Goal: Task Accomplishment & Management: Complete application form

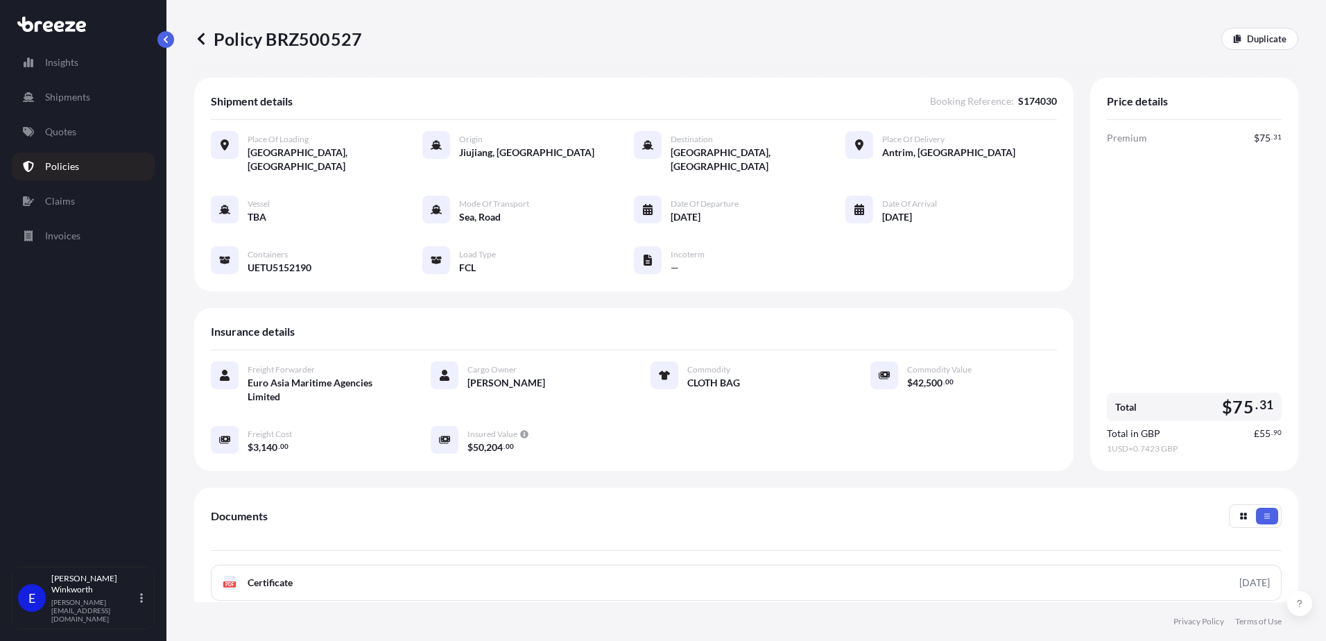
click at [205, 33] on icon at bounding box center [201, 39] width 14 height 14
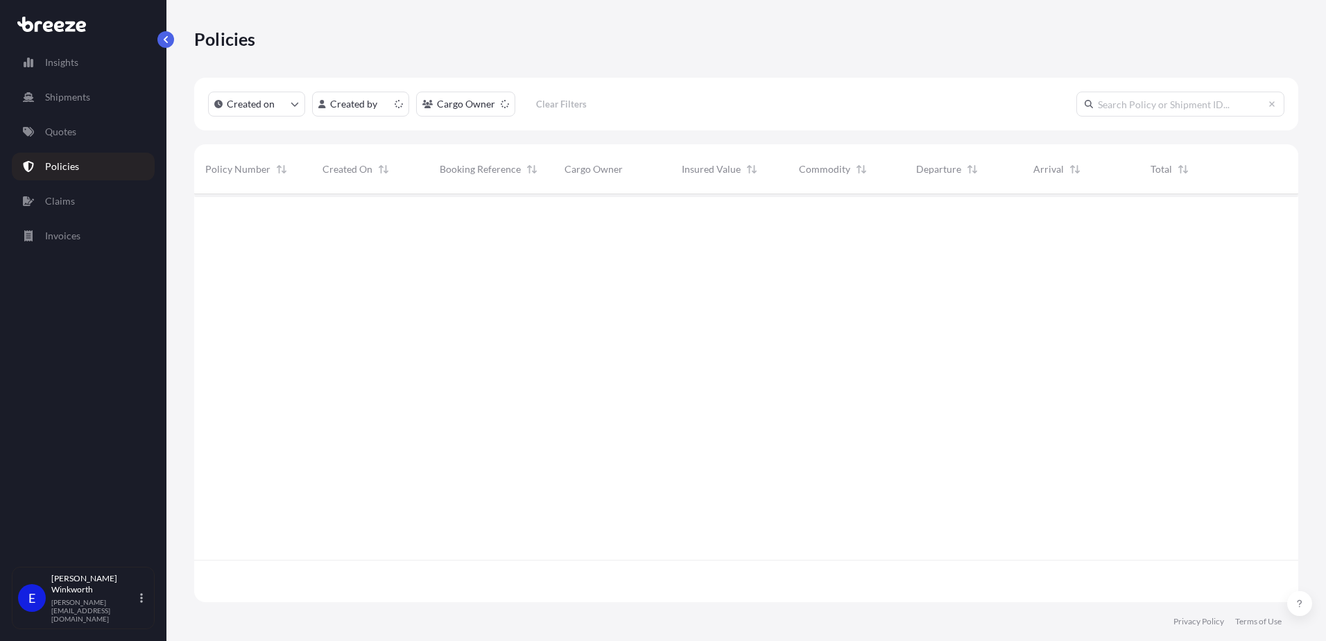
scroll to position [405, 1094]
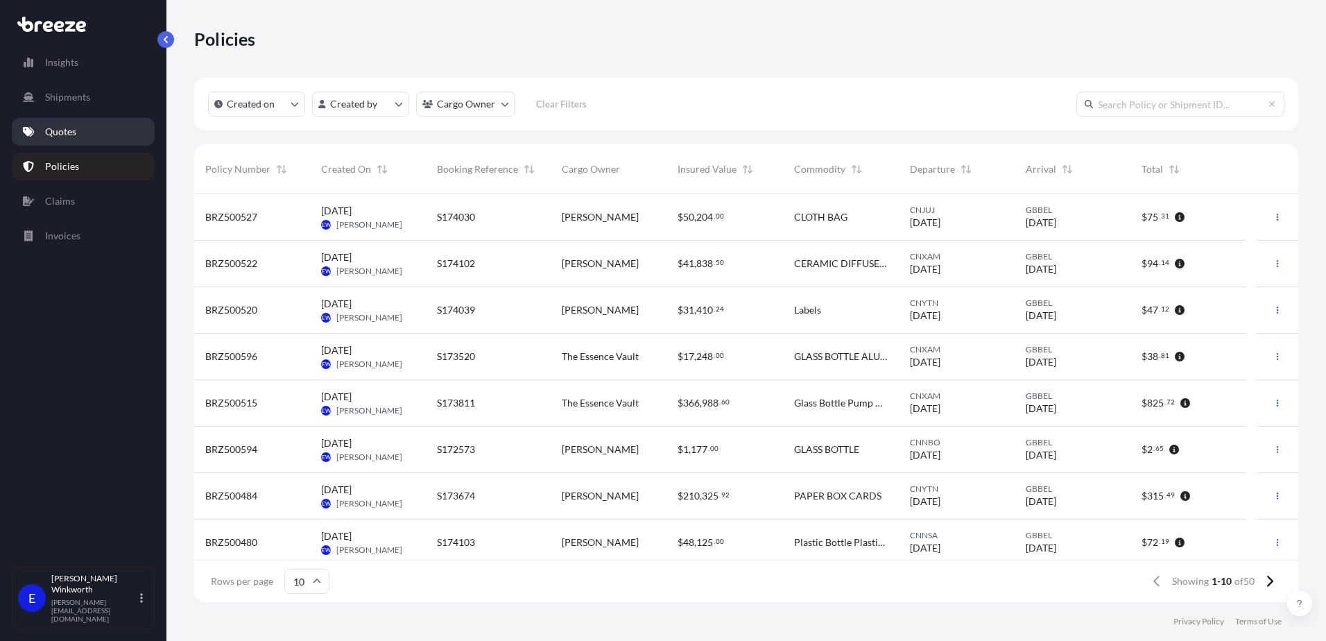
click at [87, 138] on link "Quotes" at bounding box center [83, 132] width 143 height 28
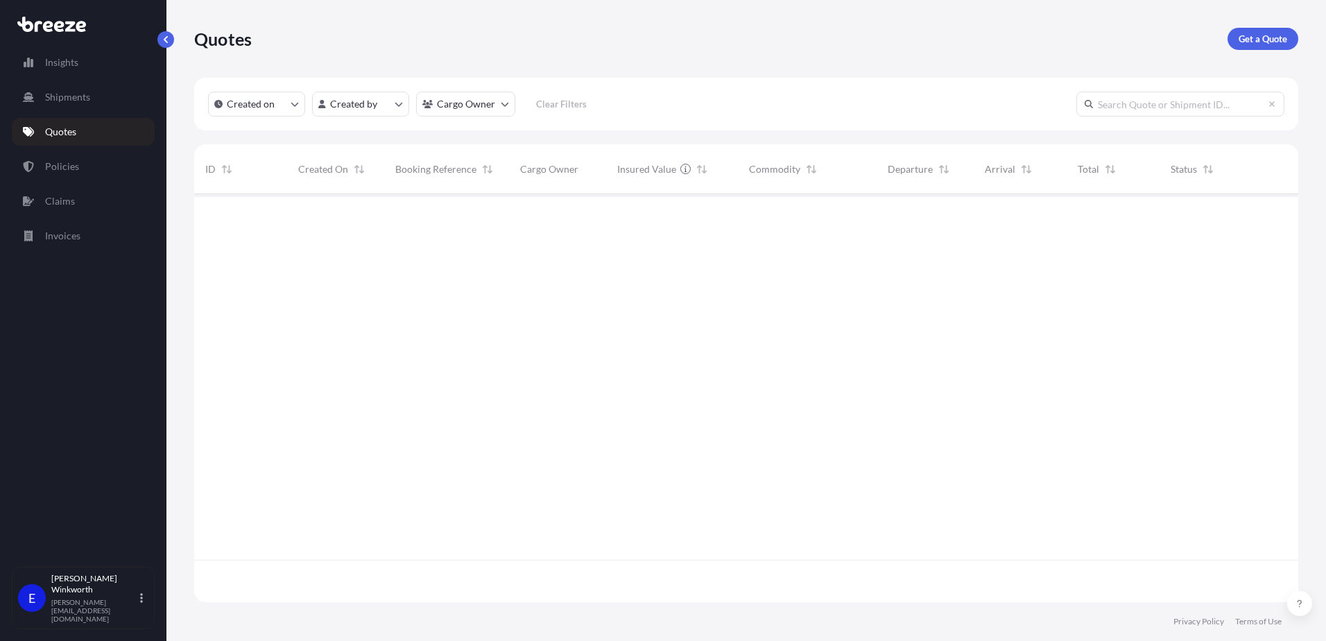
scroll to position [405, 1094]
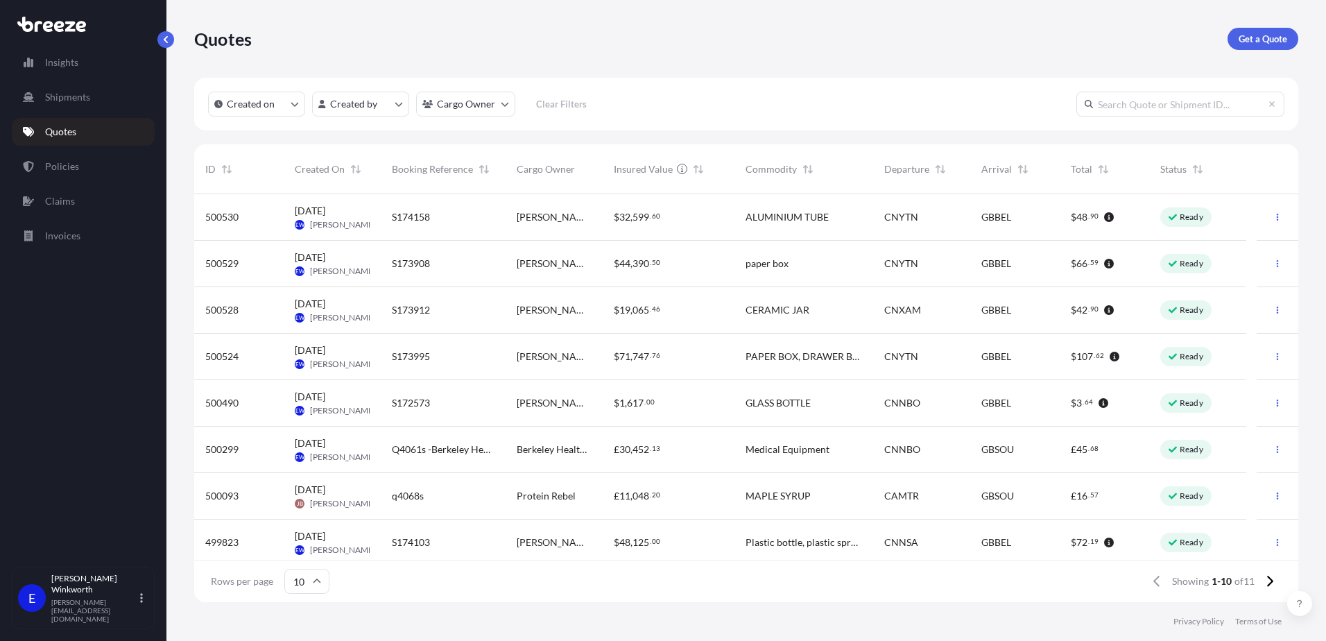
click at [336, 312] on span "[PERSON_NAME]" at bounding box center [343, 317] width 66 height 11
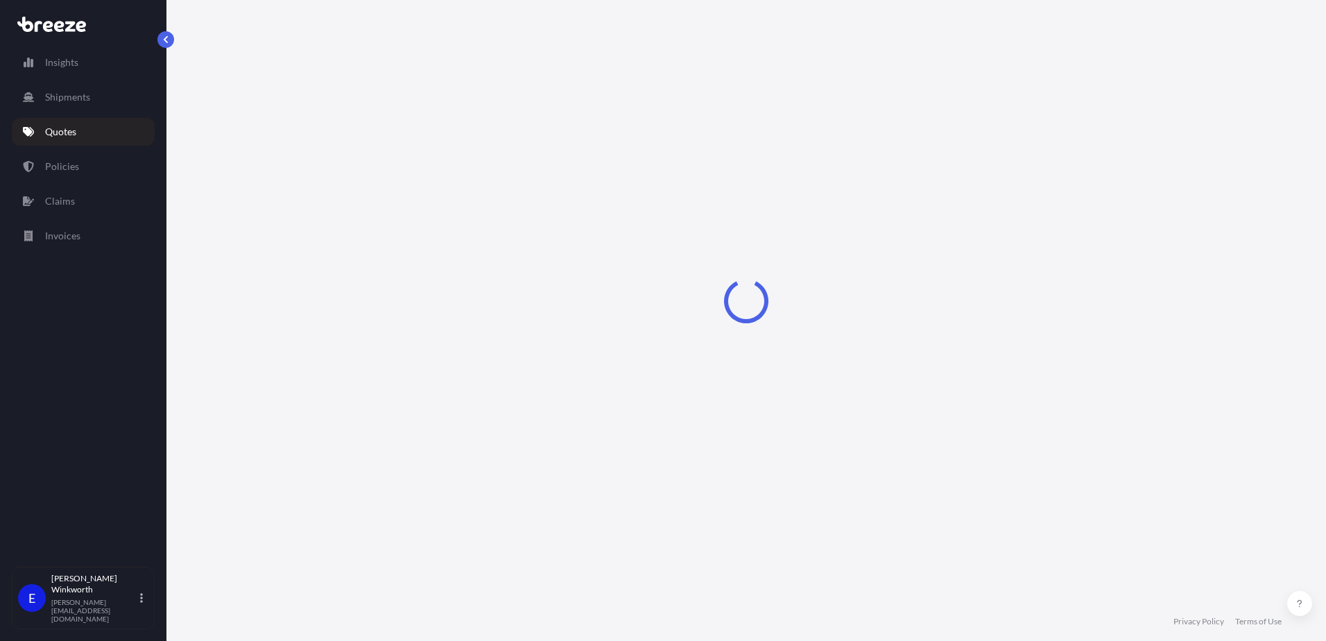
select select "Road"
select select "Sea"
select select "Road"
select select "1"
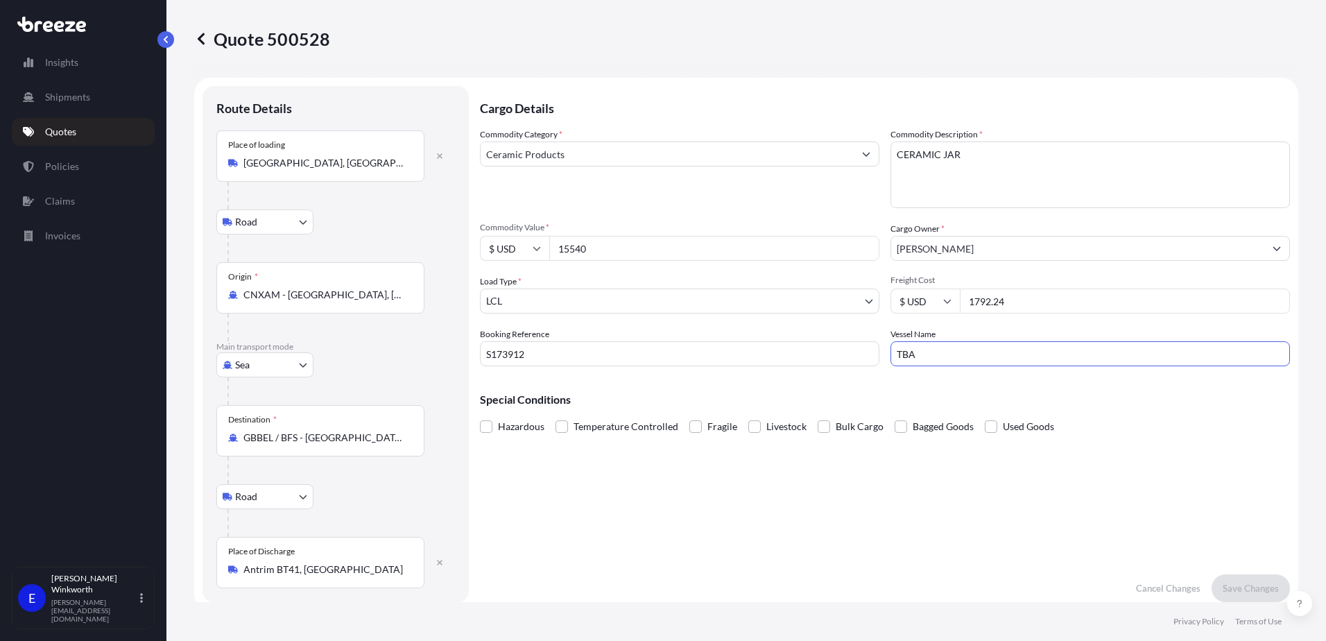
drag, startPoint x: 919, startPoint y: 358, endPoint x: 850, endPoint y: 352, distance: 69.0
click at [850, 352] on div "Commodity Category * Ceramic Products Commodity Description * CERAMIC JAR Commo…" at bounding box center [885, 247] width 810 height 239
type input "COSCO EXCELLENCE"
click at [1234, 585] on p "Save Changes" at bounding box center [1251, 588] width 56 height 14
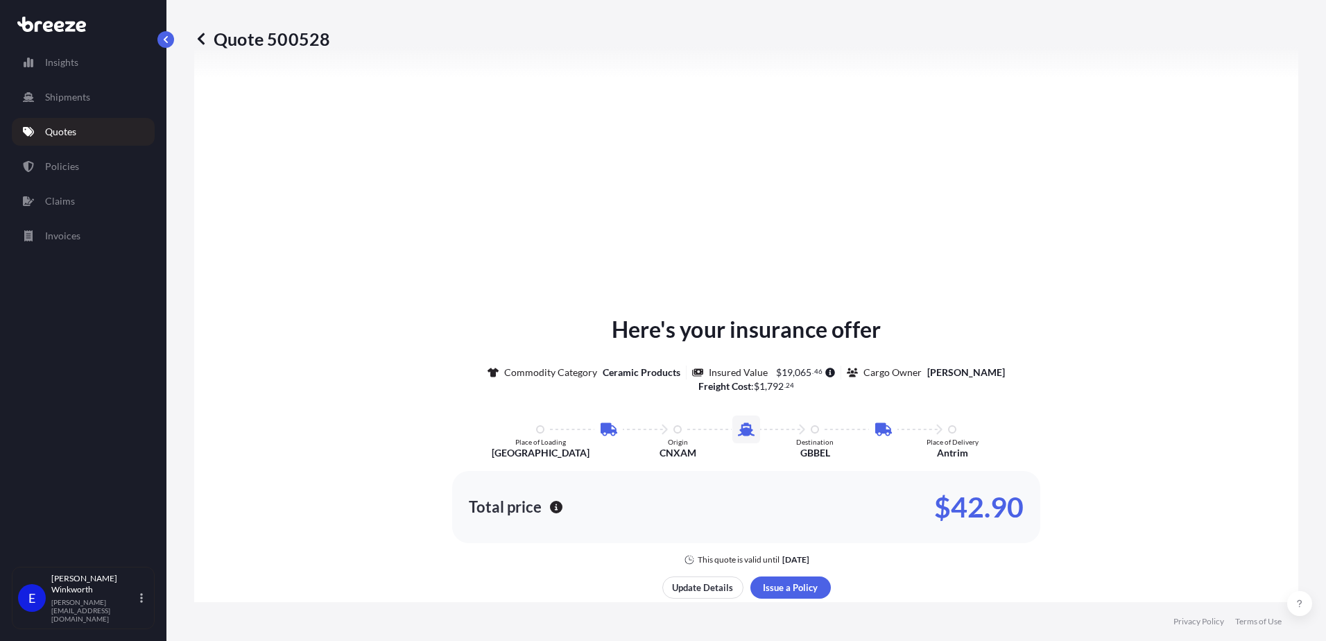
select select "Road"
select select "Sea"
select select "Road"
select select "1"
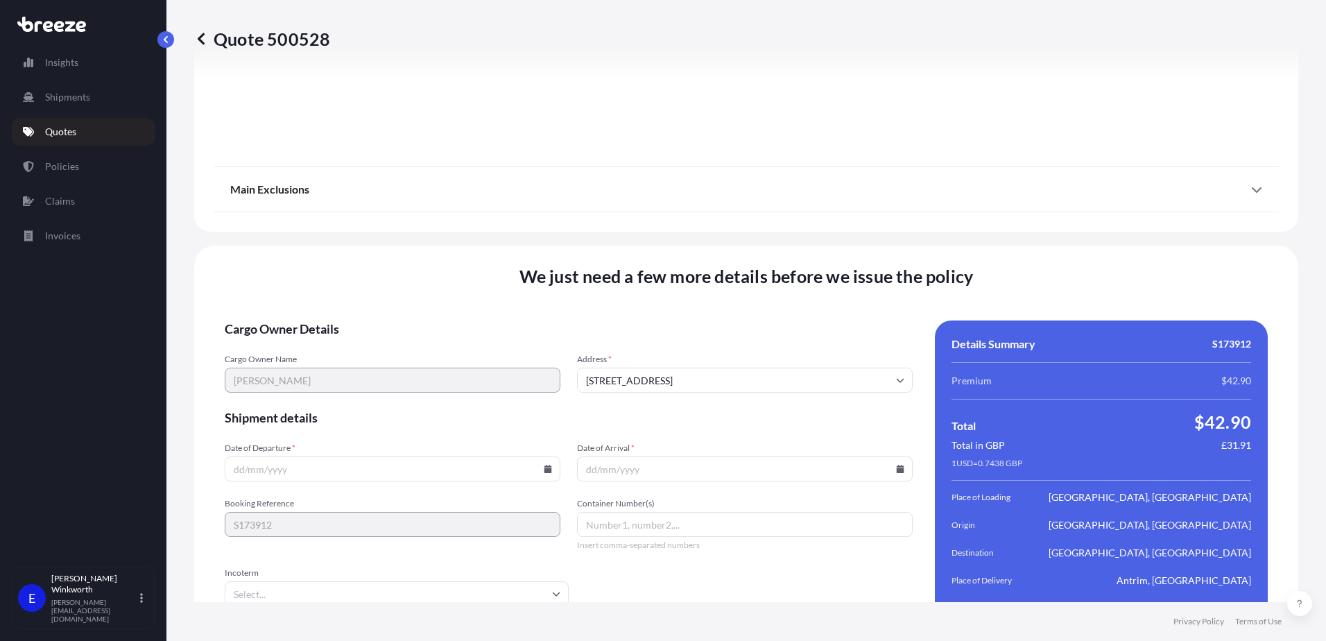
scroll to position [1837, 0]
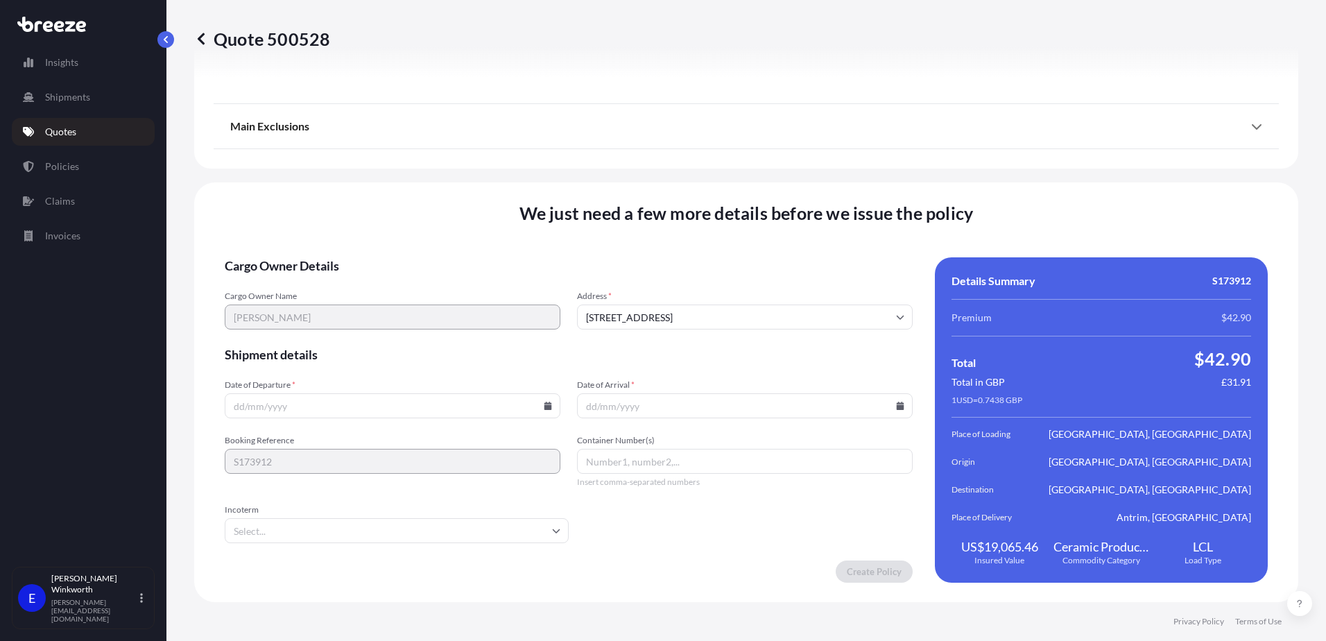
click at [274, 409] on input "Date of Departure *" at bounding box center [393, 405] width 336 height 25
type input "[DATE]"
click at [610, 411] on input "Date of Arrival *" at bounding box center [745, 405] width 336 height 25
type input "[DATE]"
click at [325, 534] on input "Incoterm" at bounding box center [397, 530] width 344 height 25
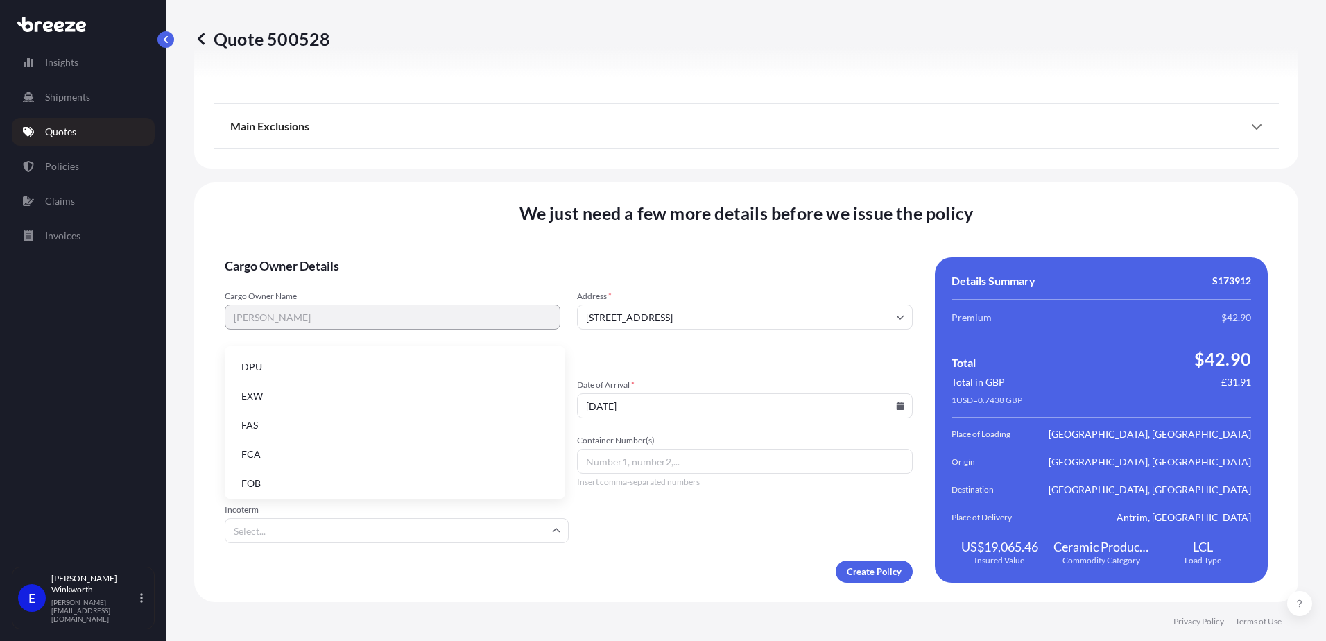
scroll to position [176, 0]
click at [302, 473] on li "FOB" at bounding box center [395, 480] width 330 height 26
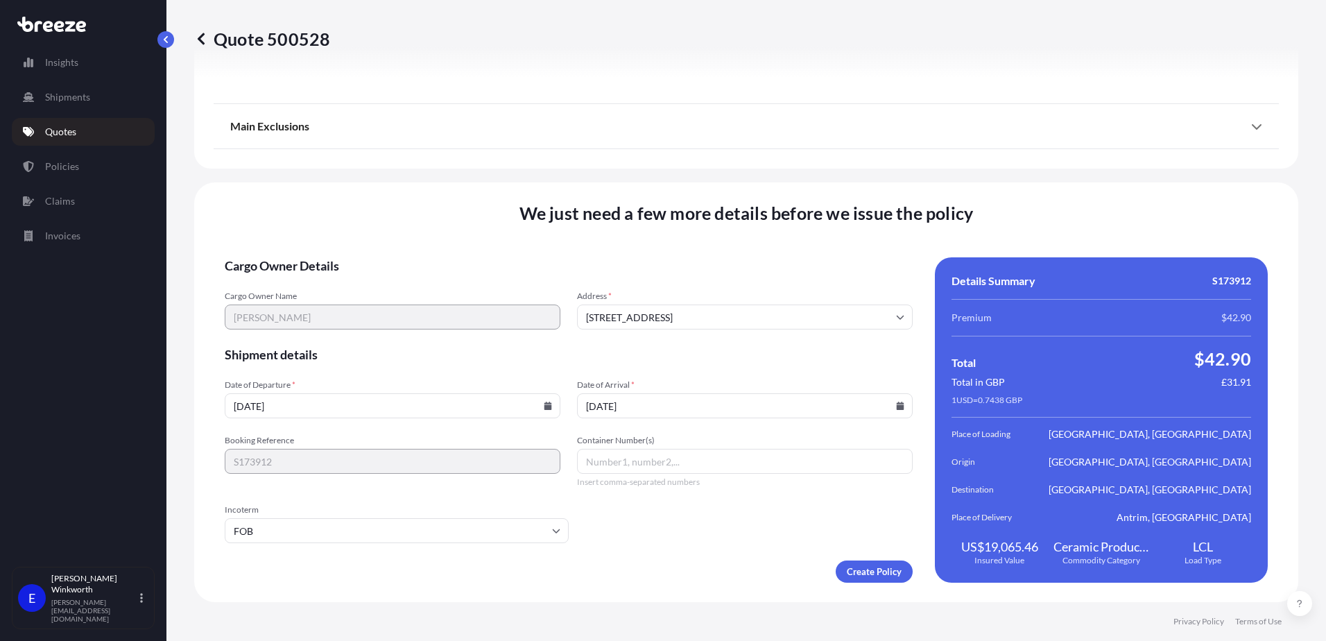
click at [669, 461] on input "Container Number(s)" at bounding box center [745, 461] width 336 height 25
type input "EGHU9221725"
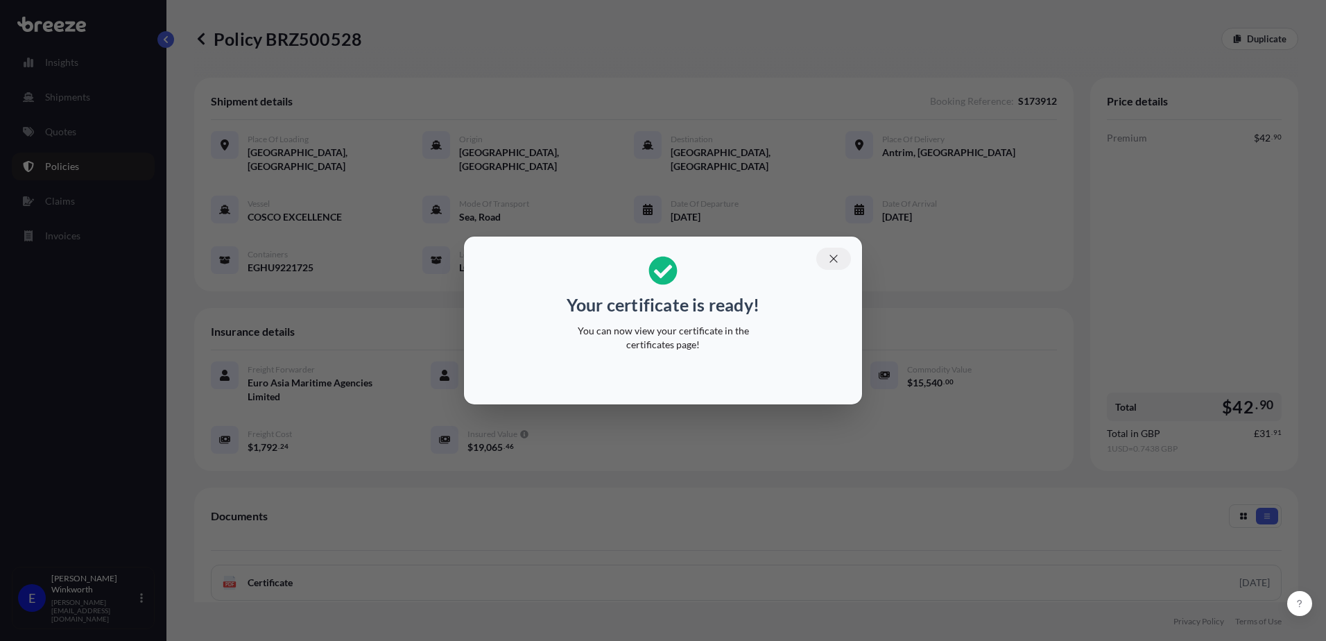
click at [831, 259] on icon "button" at bounding box center [834, 259] width 12 height 12
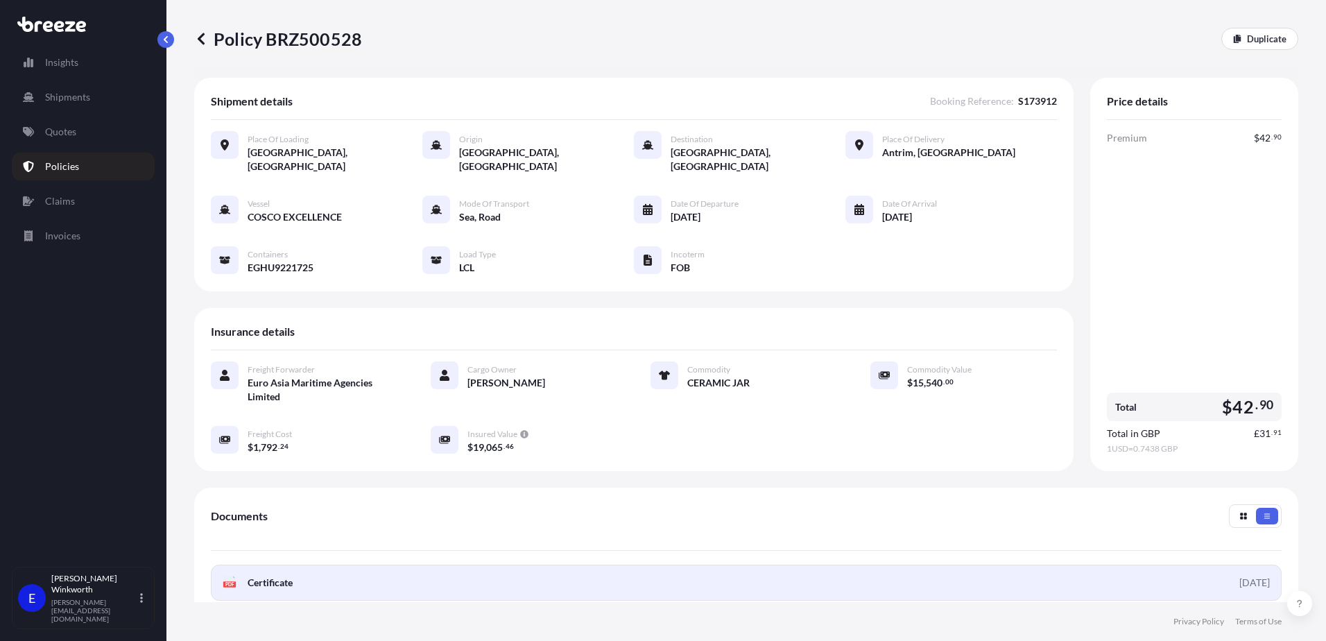
click at [279, 576] on span "Certificate" at bounding box center [270, 583] width 45 height 14
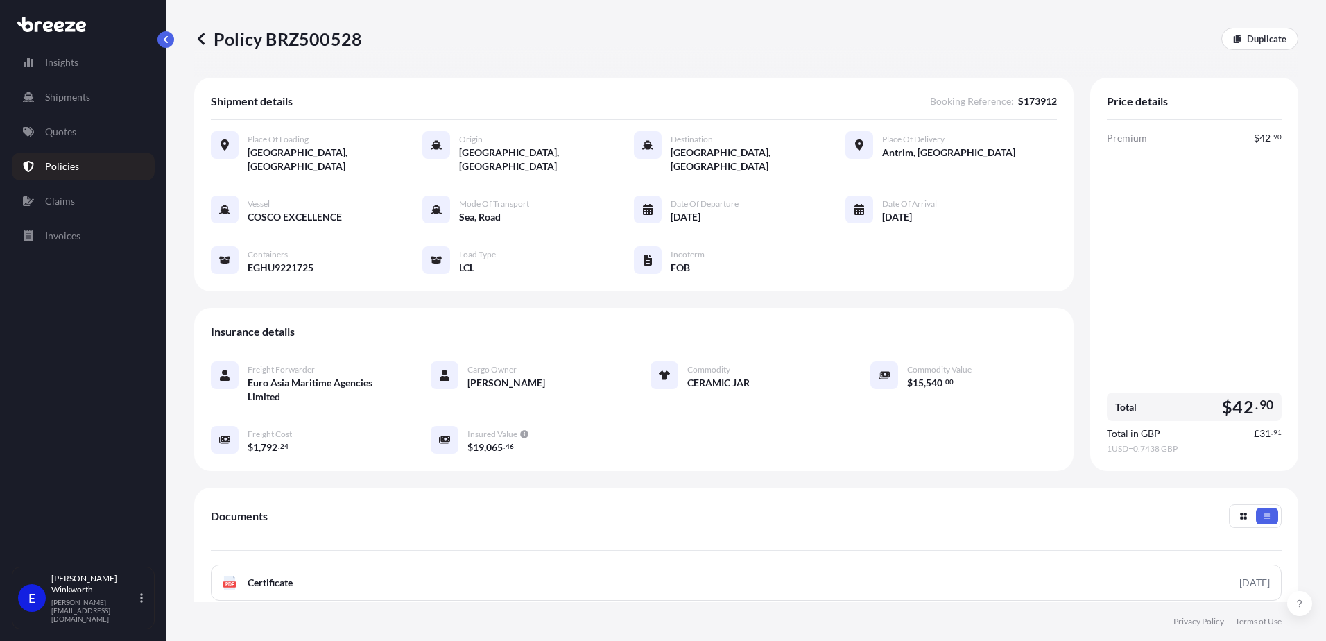
click at [198, 36] on icon at bounding box center [201, 39] width 14 height 14
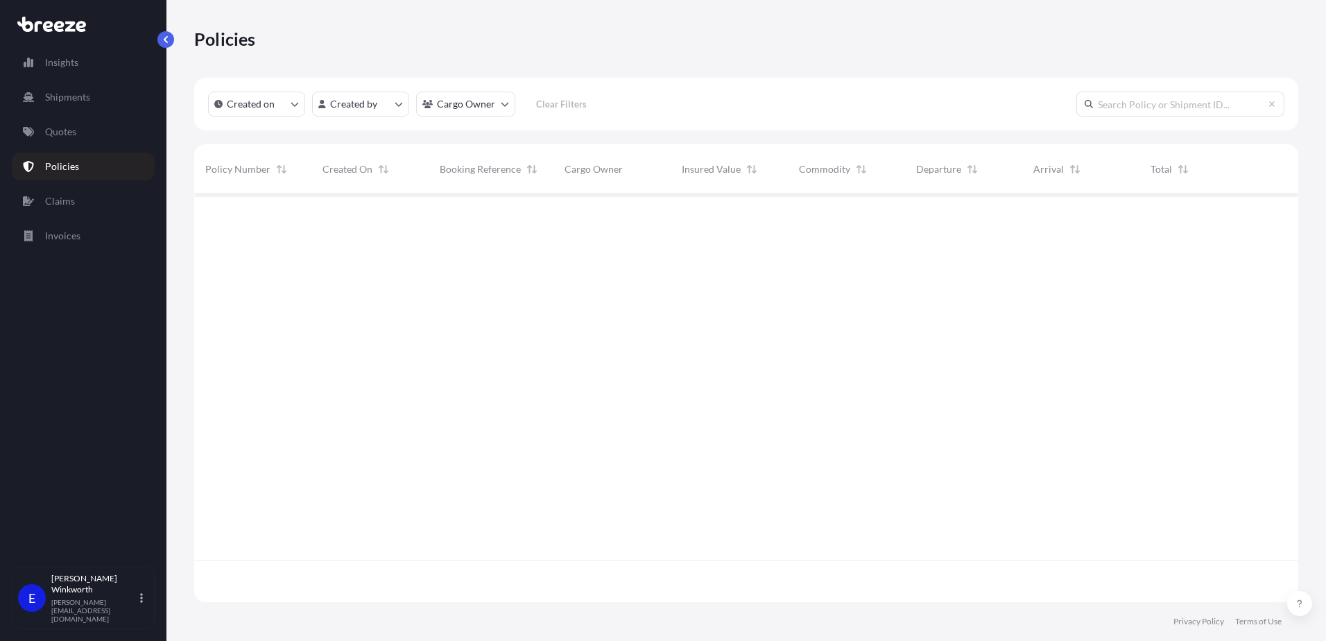
scroll to position [405, 1094]
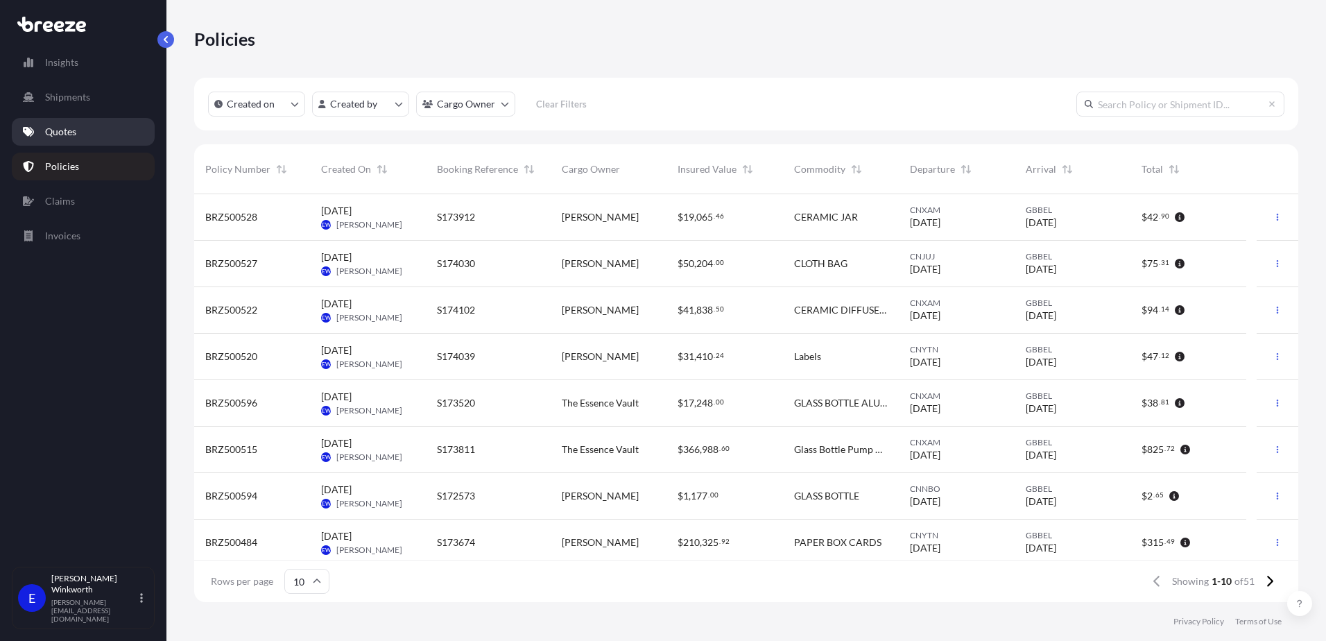
click at [64, 137] on p "Quotes" at bounding box center [60, 132] width 31 height 14
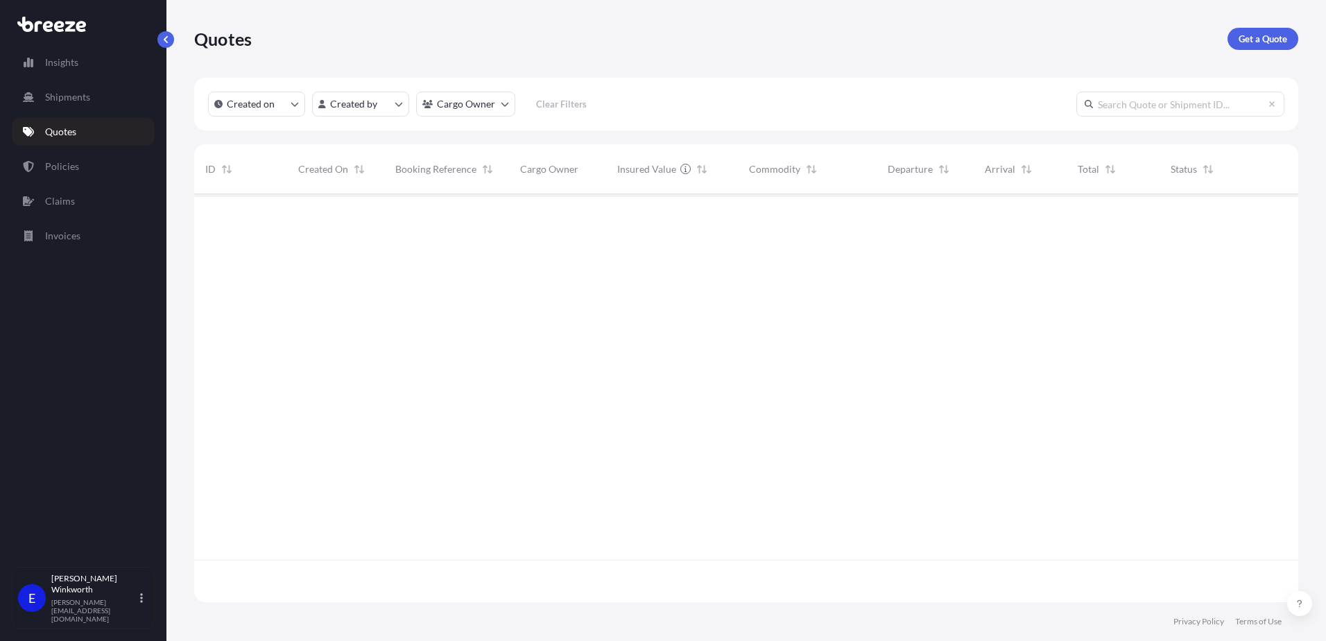
scroll to position [405, 1094]
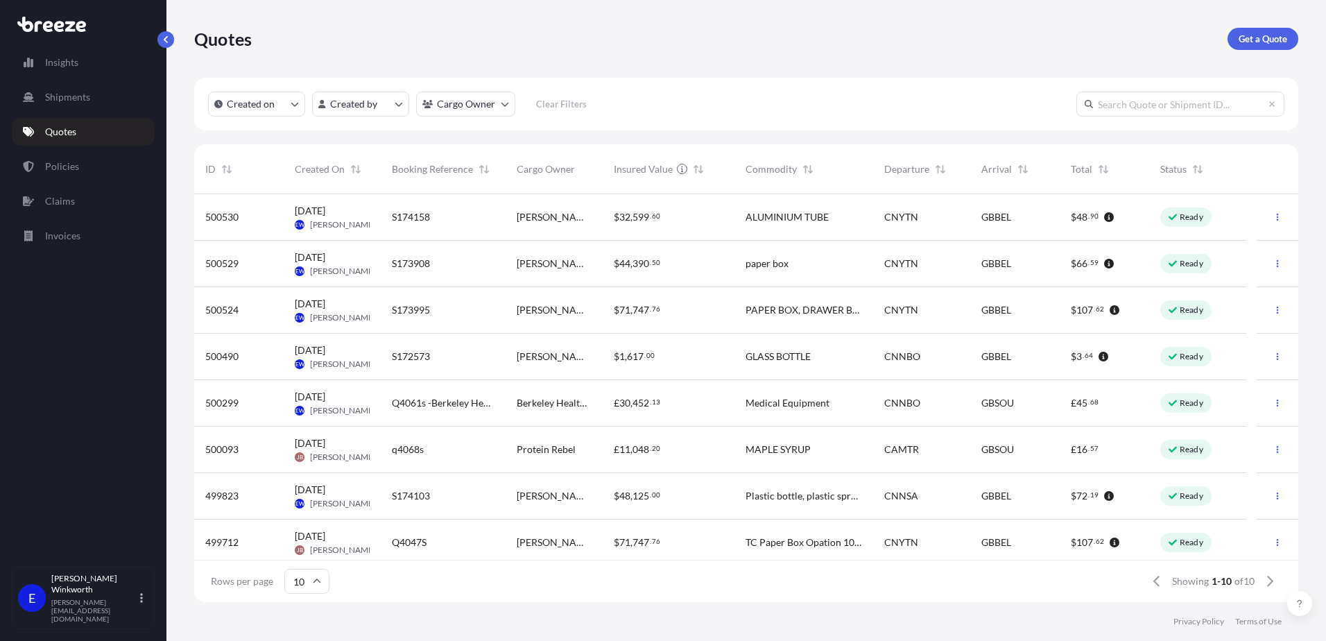
click at [335, 267] on span "[PERSON_NAME]" at bounding box center [343, 271] width 66 height 11
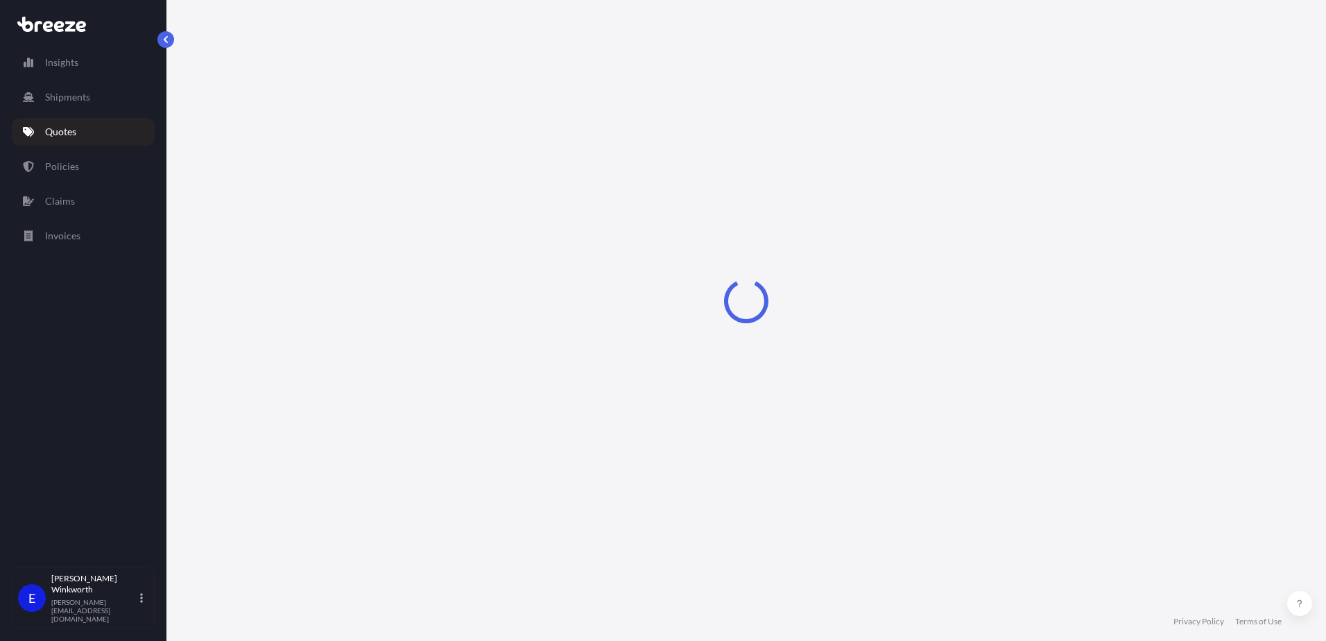
select select "Road"
select select "Sea"
select select "Road"
select select "2"
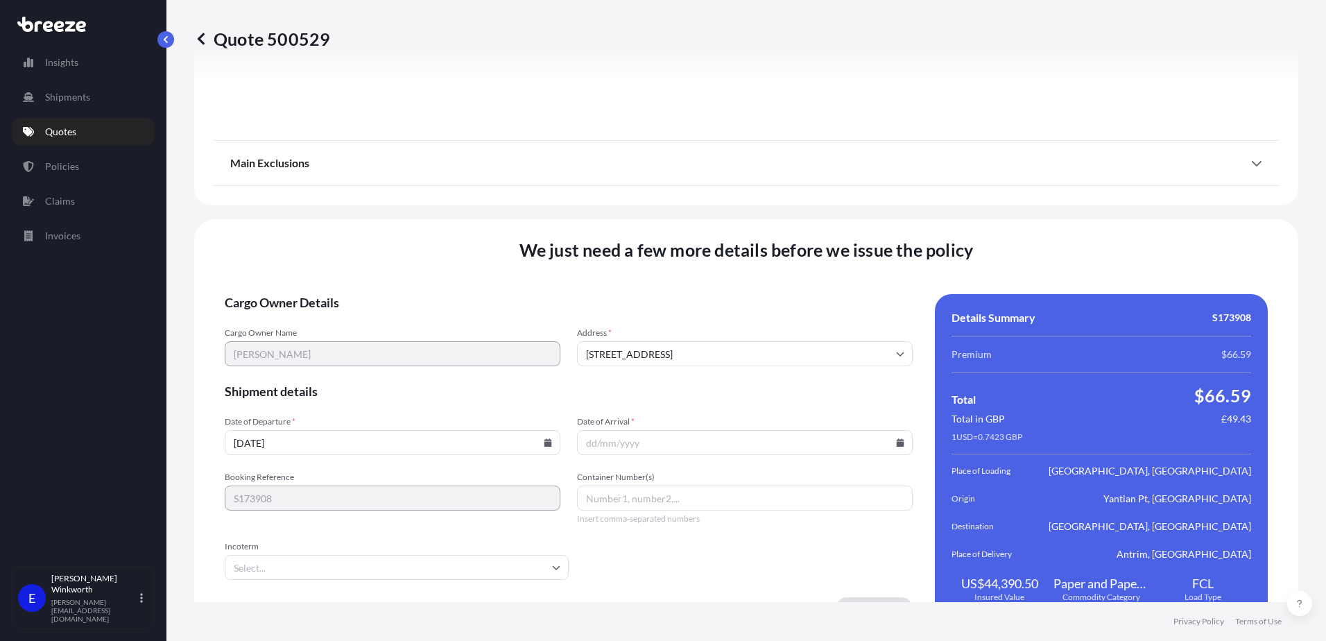
scroll to position [1837, 0]
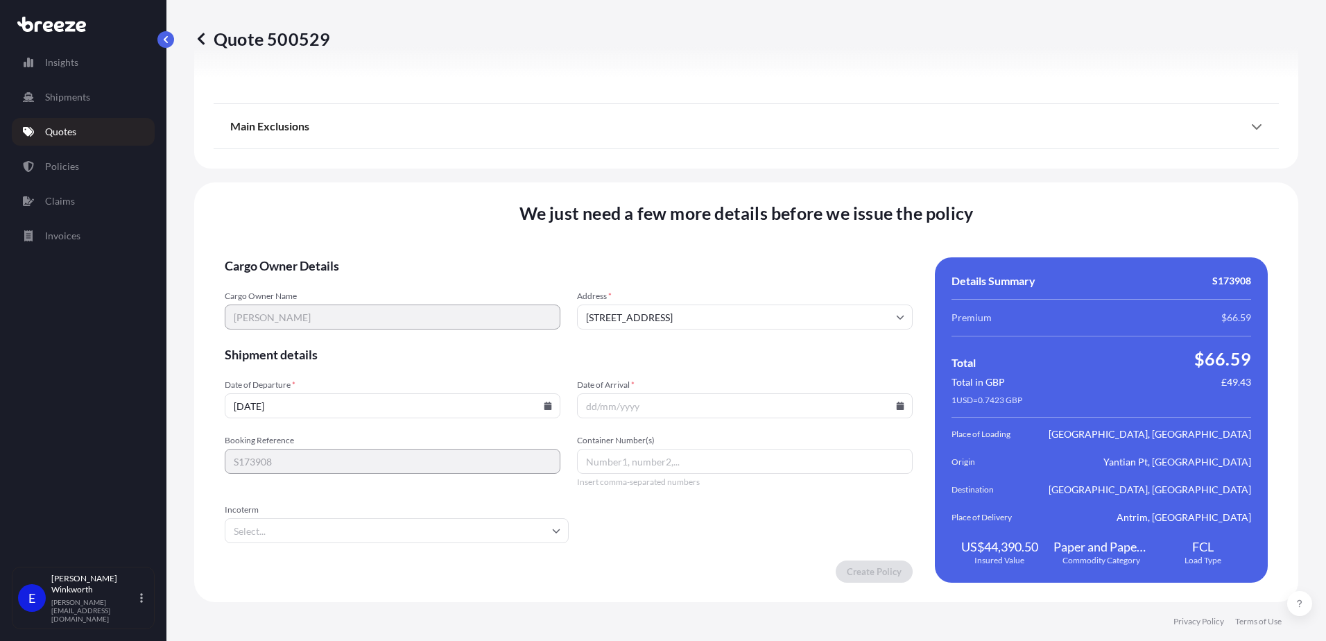
click at [316, 411] on input "[DATE]" at bounding box center [393, 405] width 336 height 25
drag, startPoint x: 323, startPoint y: 408, endPoint x: 175, endPoint y: 408, distance: 148.5
click at [175, 408] on div "Quote 500529 Route Details Place of loading [GEOGRAPHIC_DATA], [GEOGRAPHIC_DATA…" at bounding box center [747, 301] width 1160 height 602
type input "[DATE]"
click at [590, 412] on input "Date of Arrival *" at bounding box center [745, 405] width 336 height 25
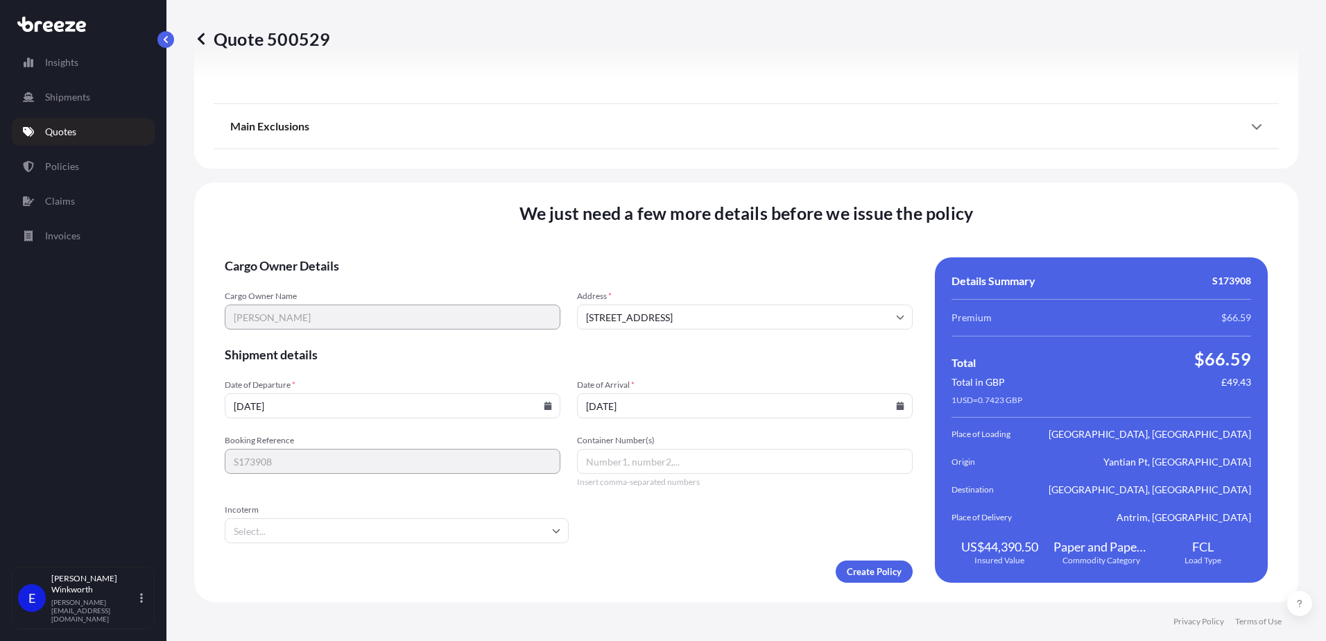
type input "[DATE]"
click at [648, 463] on input "Container Number(s)" at bounding box center [745, 461] width 336 height 25
type input "MSMU5792144"
click at [300, 536] on input "Incoterm" at bounding box center [397, 530] width 344 height 25
type input "EXW"
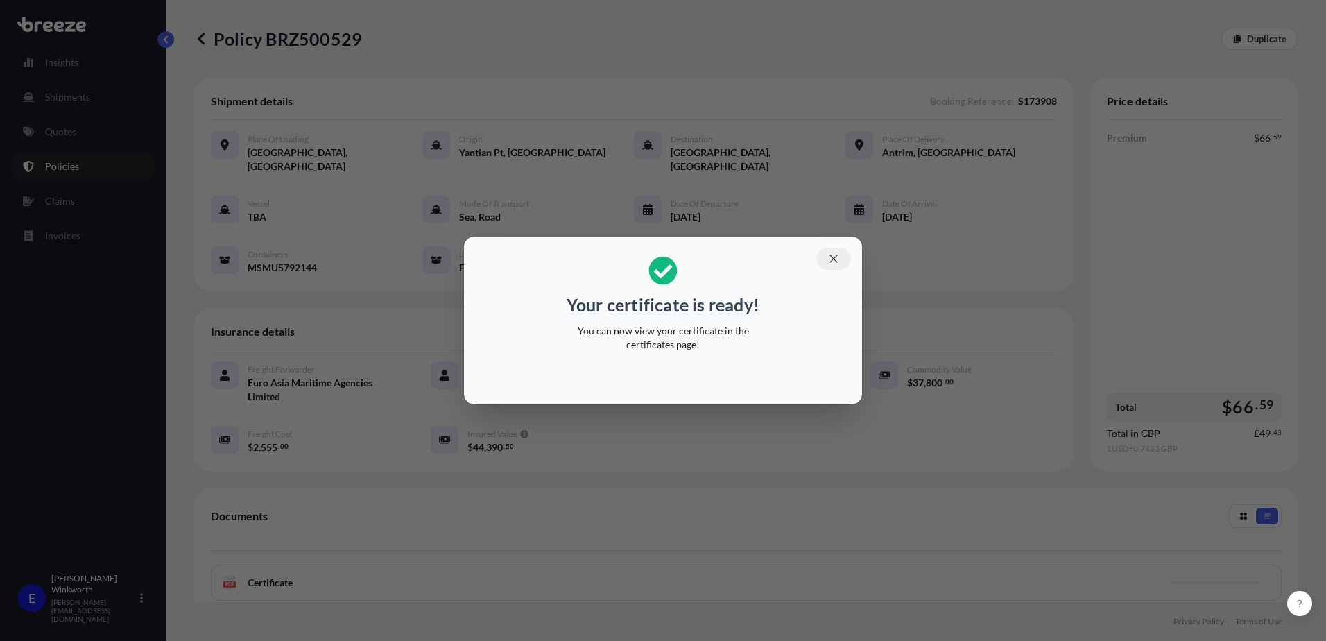
click at [837, 259] on icon "button" at bounding box center [834, 259] width 12 height 12
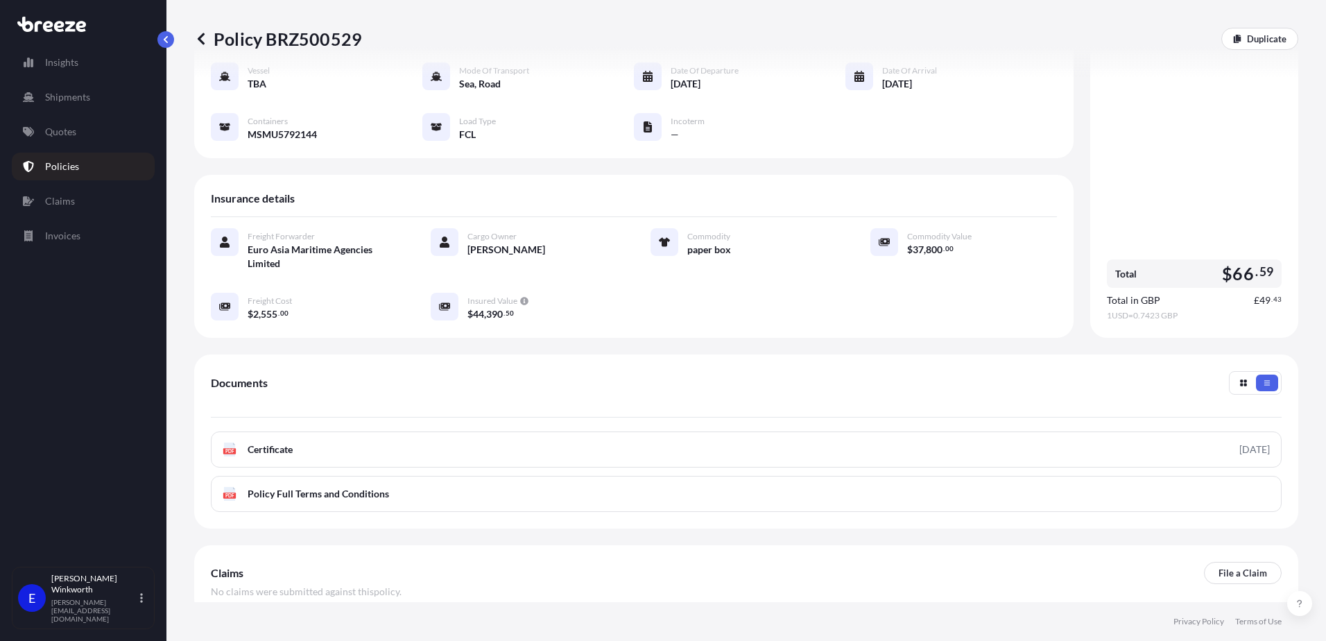
scroll to position [139, 0]
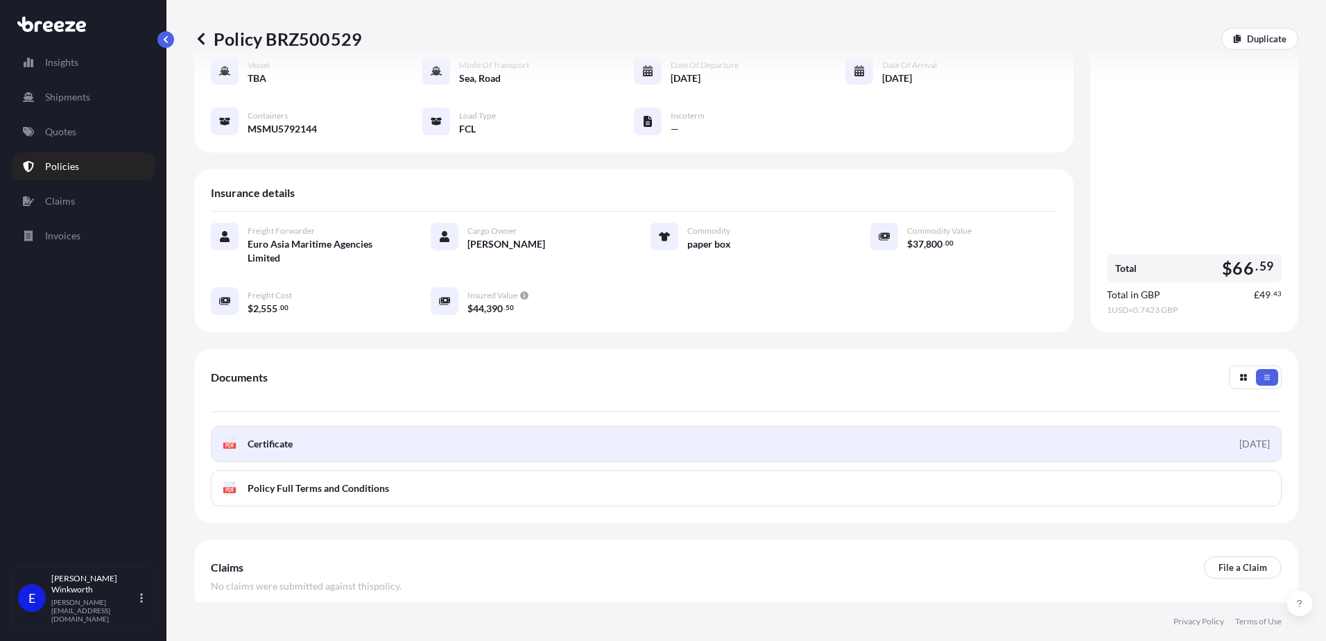
click at [266, 438] on link "PDF Certificate [DATE]" at bounding box center [746, 444] width 1071 height 36
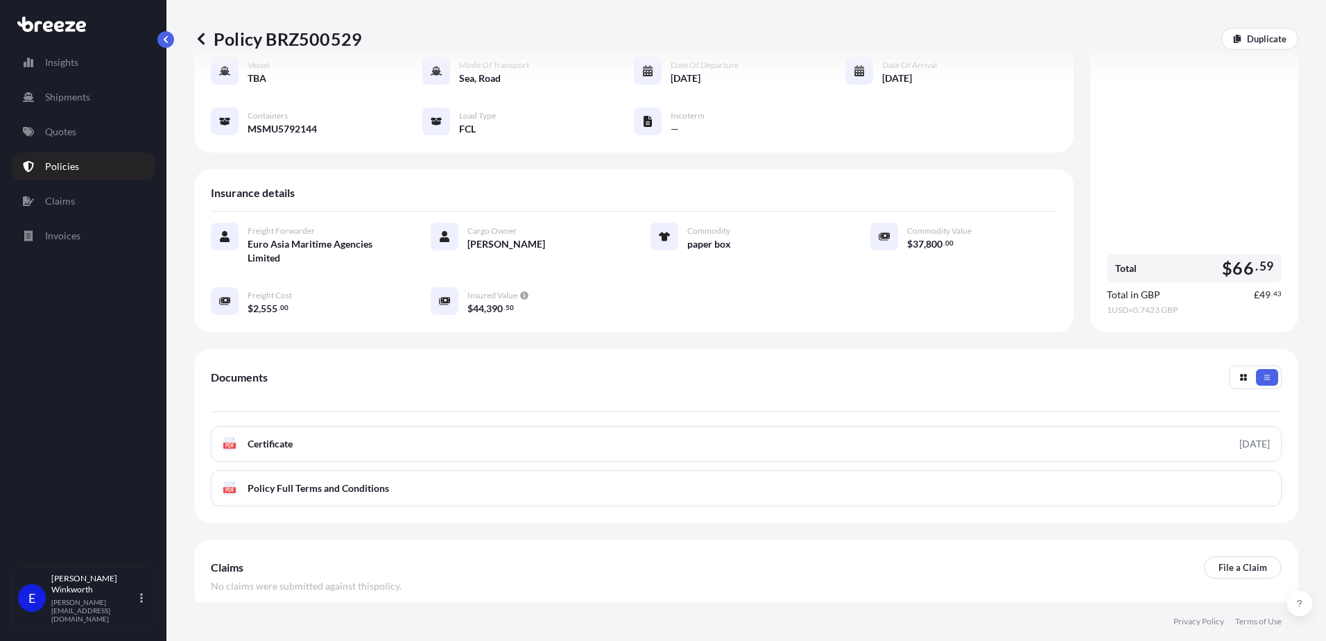
click at [202, 37] on icon at bounding box center [201, 39] width 14 height 14
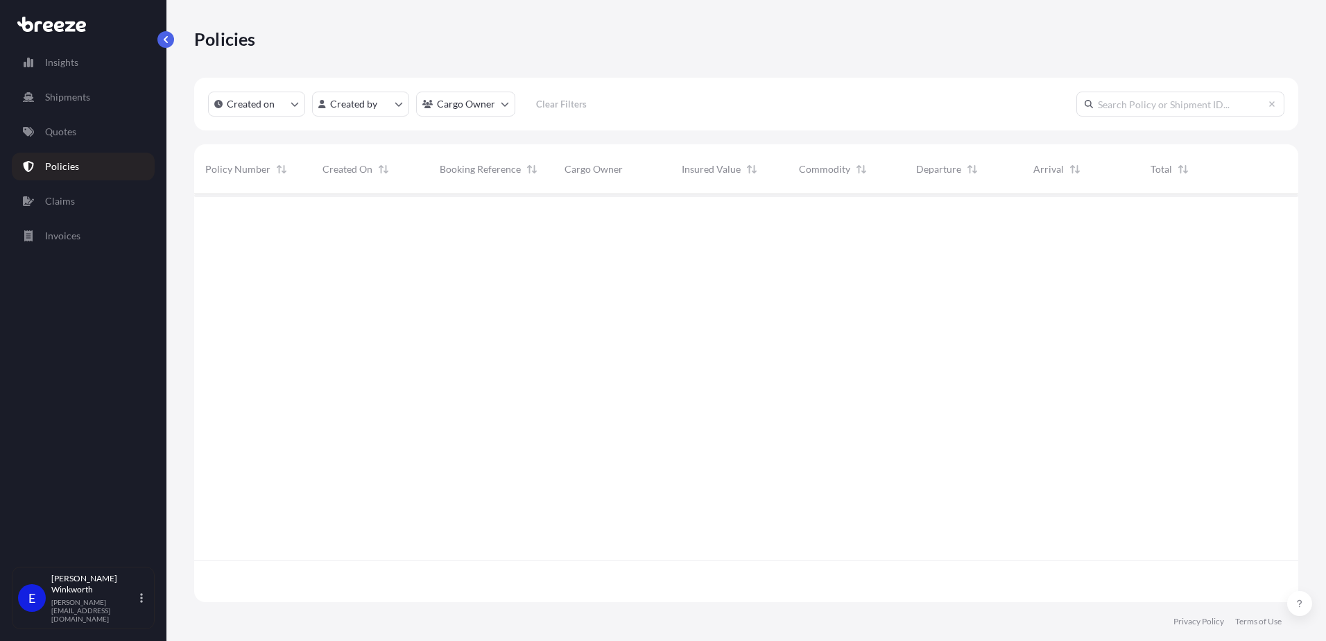
scroll to position [405, 1094]
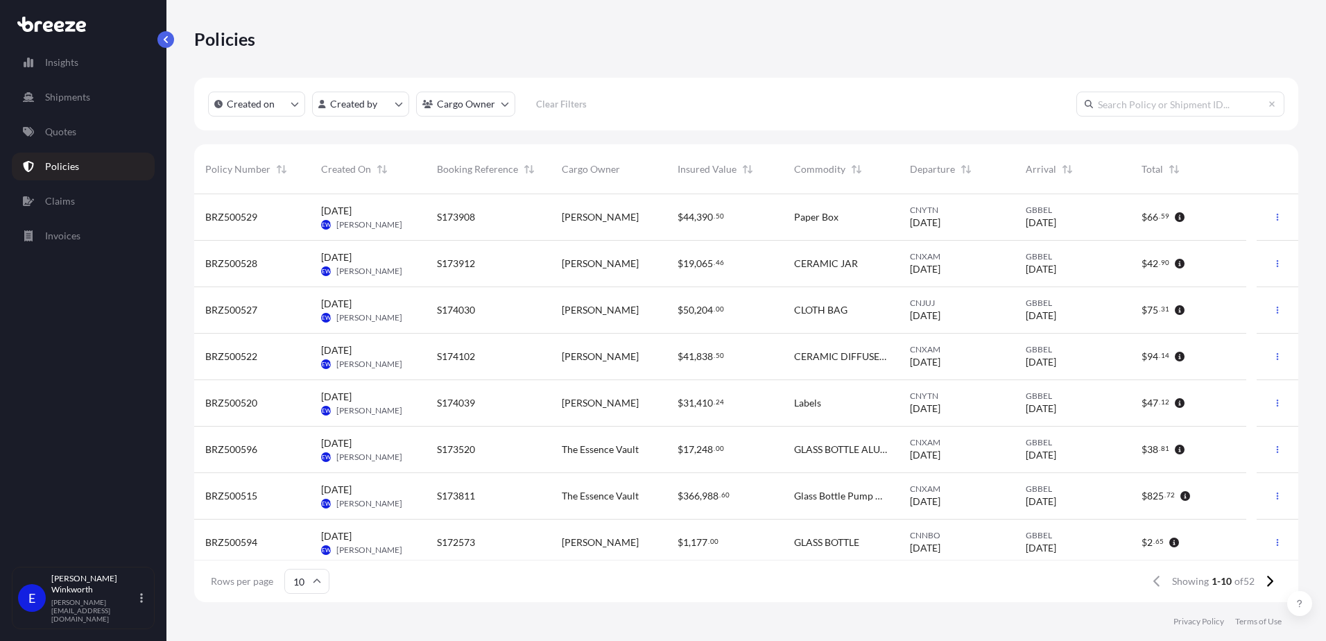
click at [370, 220] on span "[PERSON_NAME]" at bounding box center [369, 224] width 66 height 11
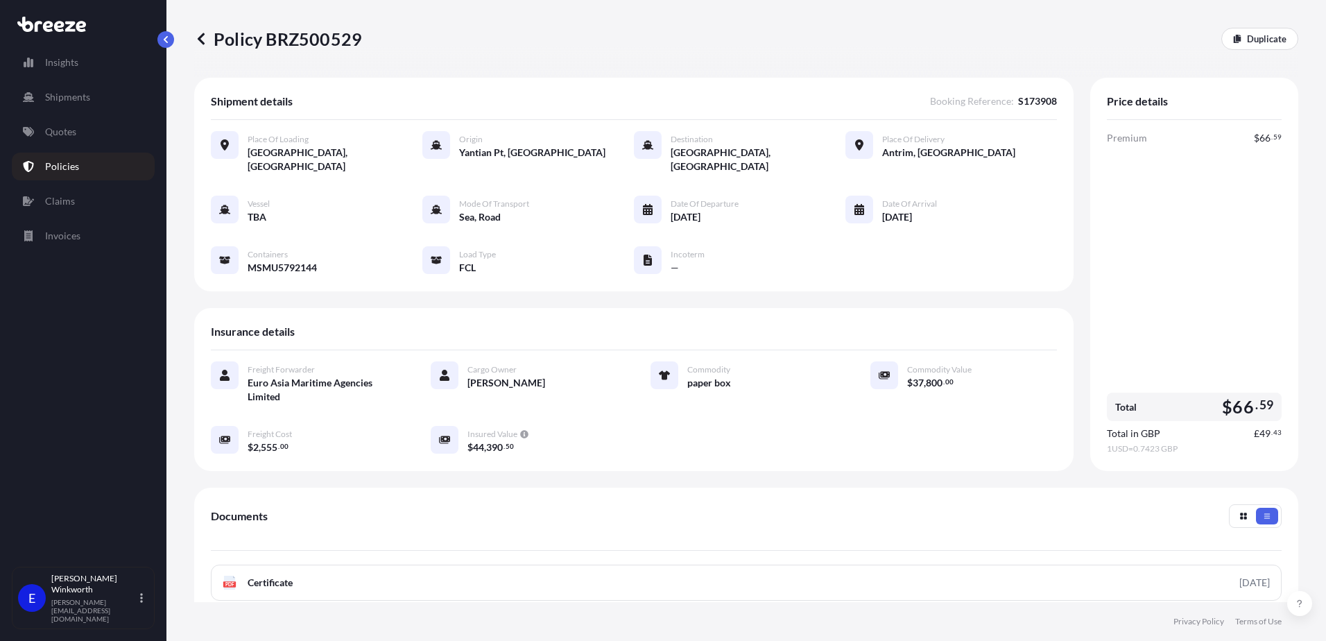
click at [203, 40] on icon at bounding box center [201, 39] width 14 height 14
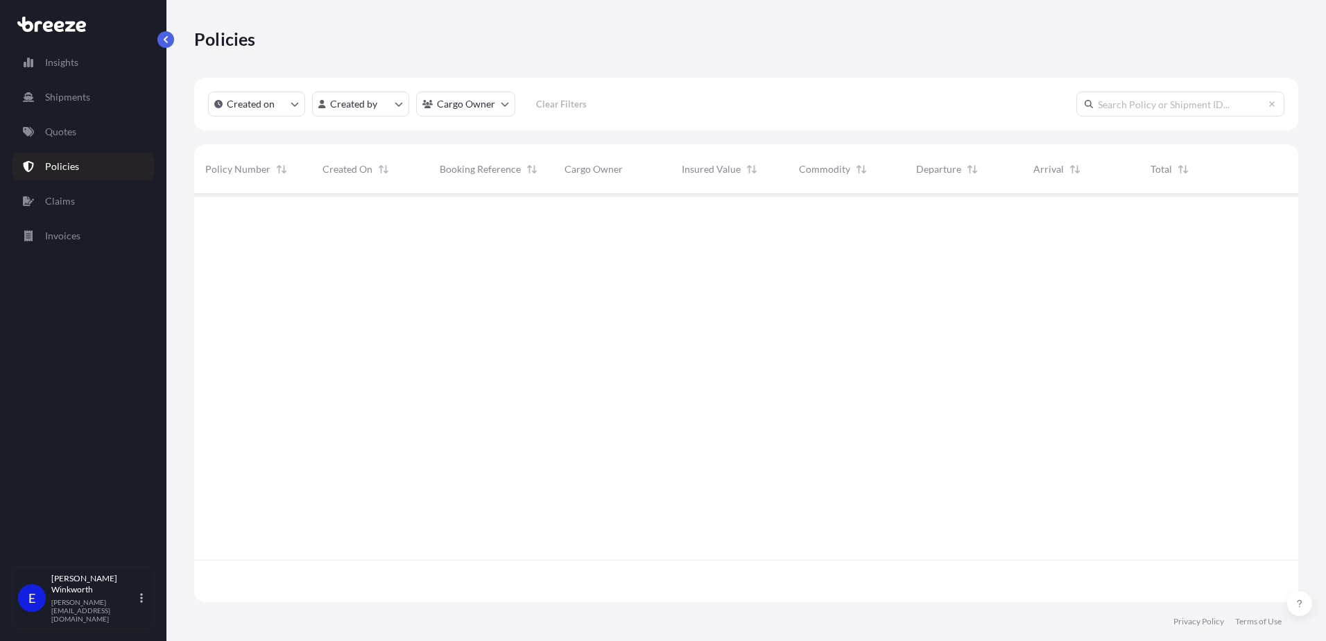
scroll to position [405, 1094]
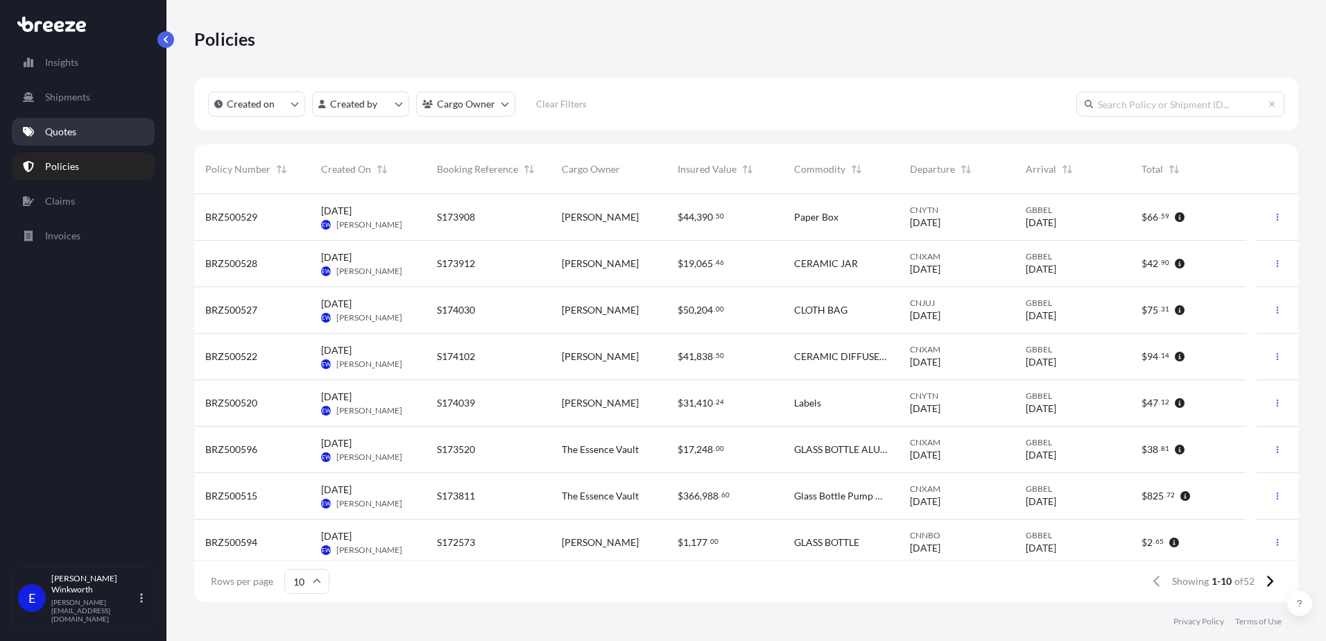
click at [73, 142] on link "Quotes" at bounding box center [83, 132] width 143 height 28
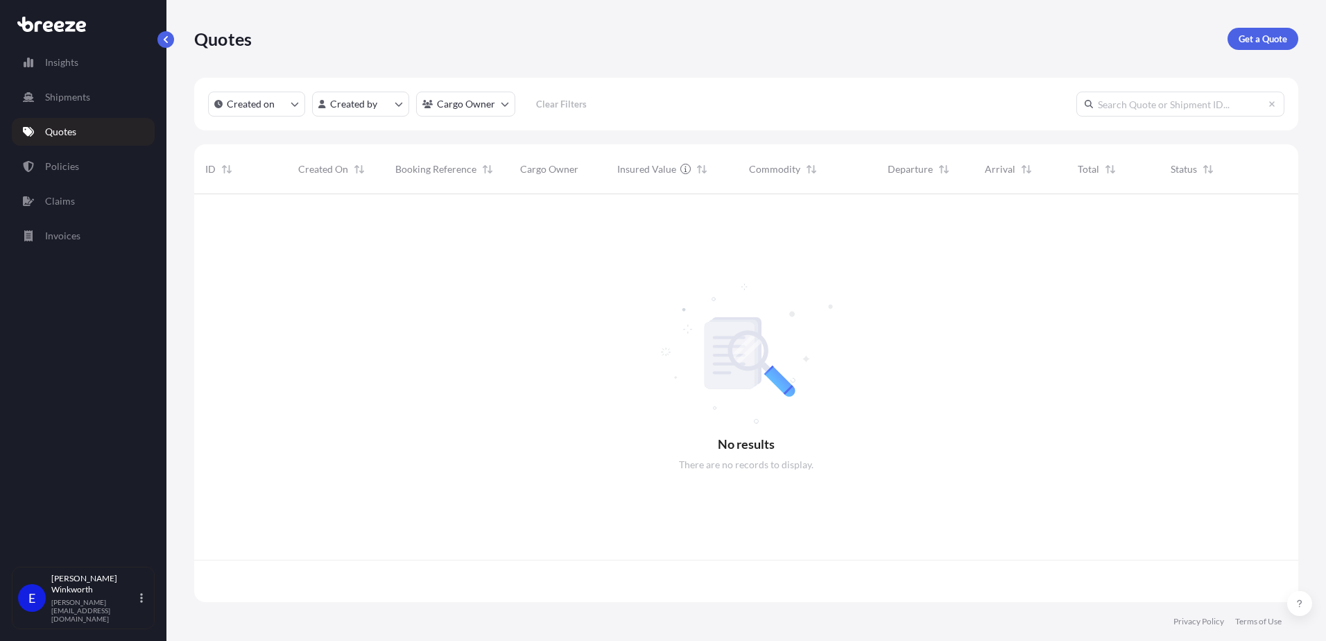
scroll to position [405, 1094]
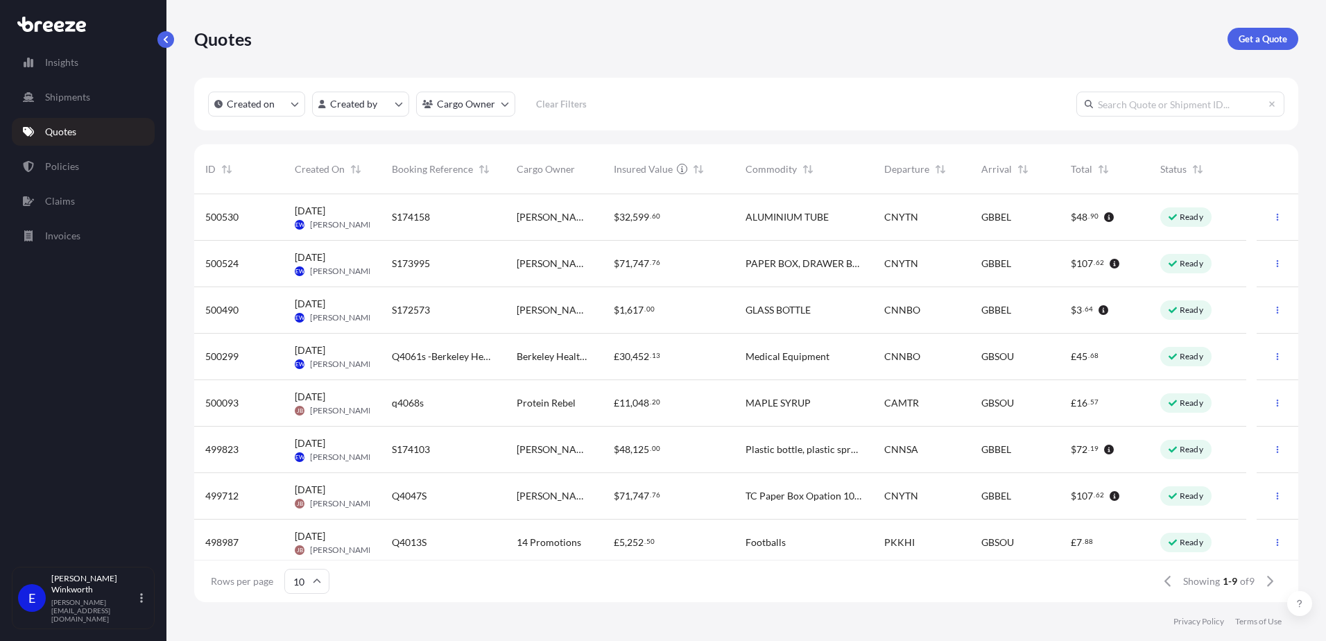
click at [329, 219] on span "[PERSON_NAME]" at bounding box center [343, 224] width 66 height 11
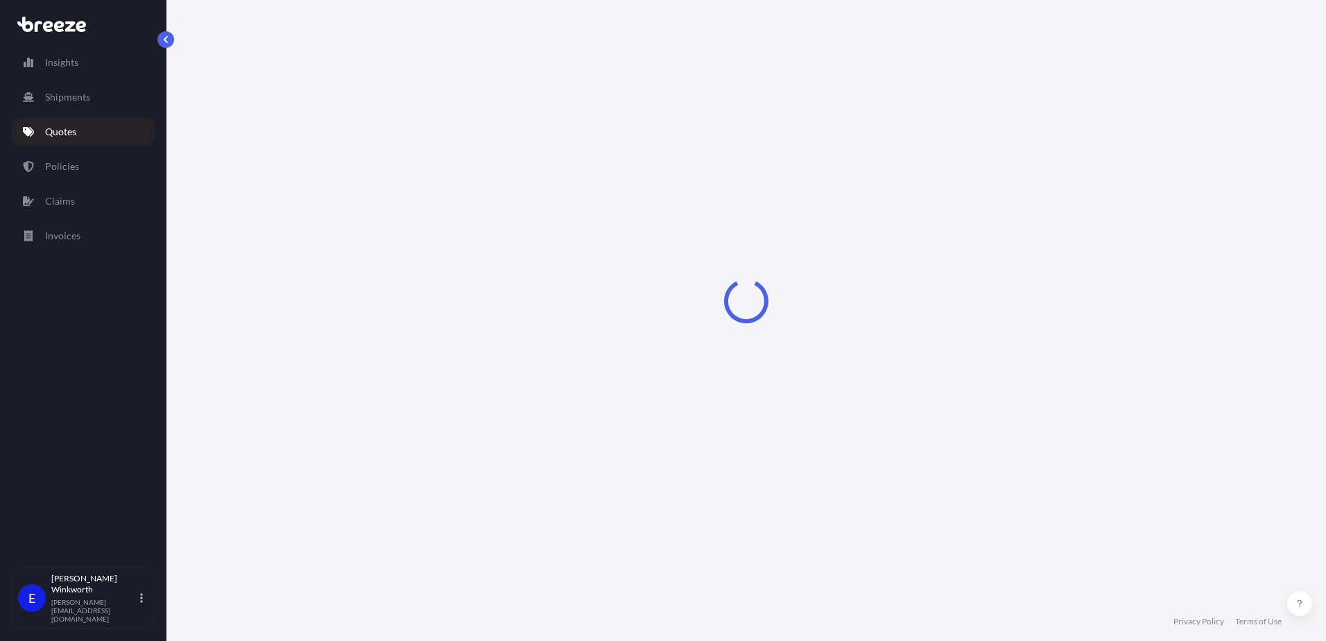
select select "Road"
select select "Sea"
select select "Road"
select select "2"
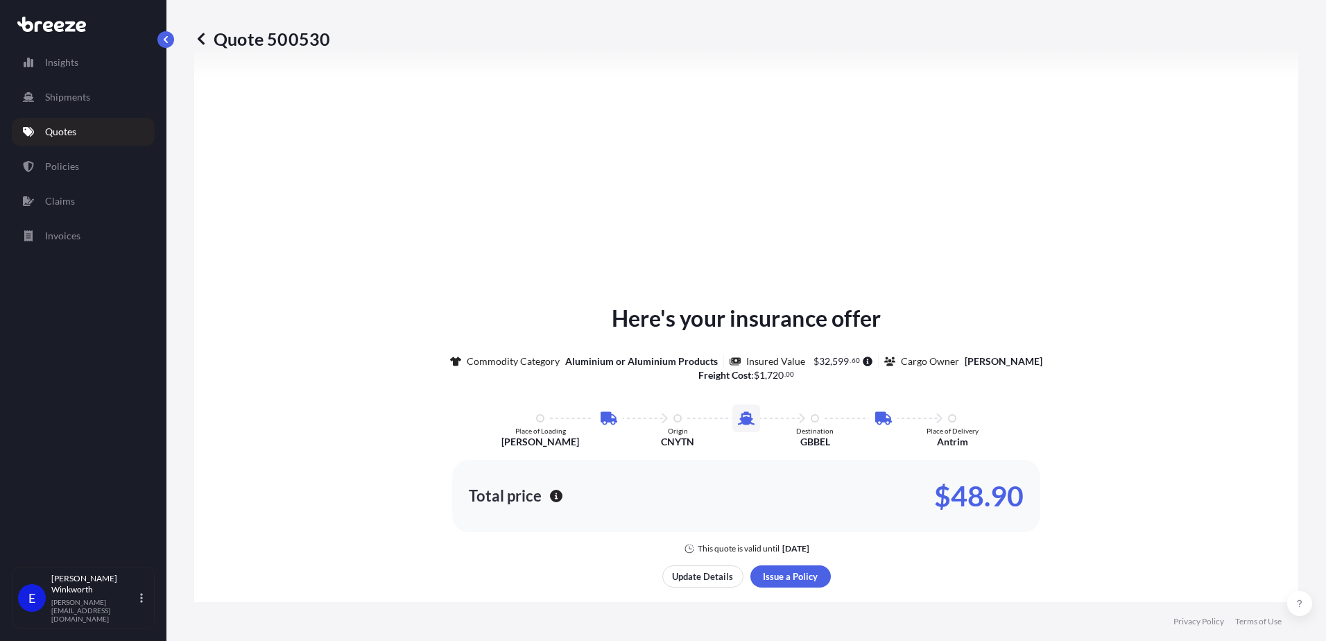
scroll to position [624, 0]
